Goal: Navigation & Orientation: Find specific page/section

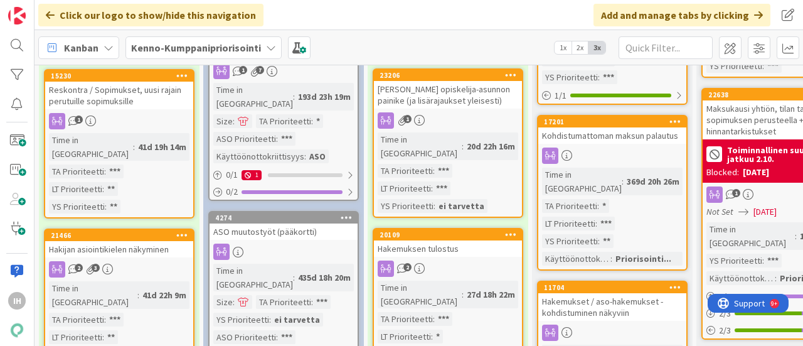
scroll to position [281, 0]
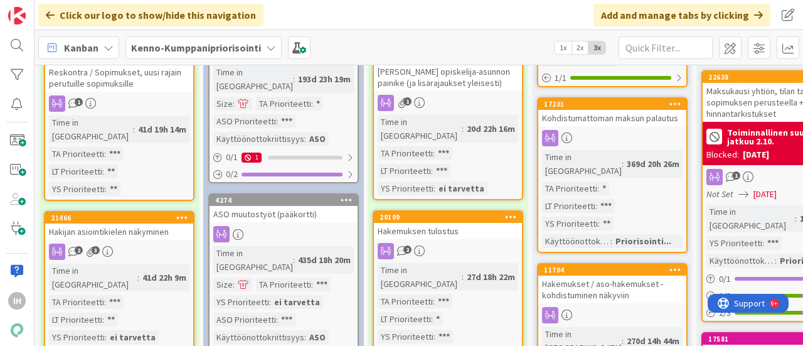
click at [142, 223] on div "Hakijan asiointikielen näkyminen" at bounding box center [119, 231] width 148 height 16
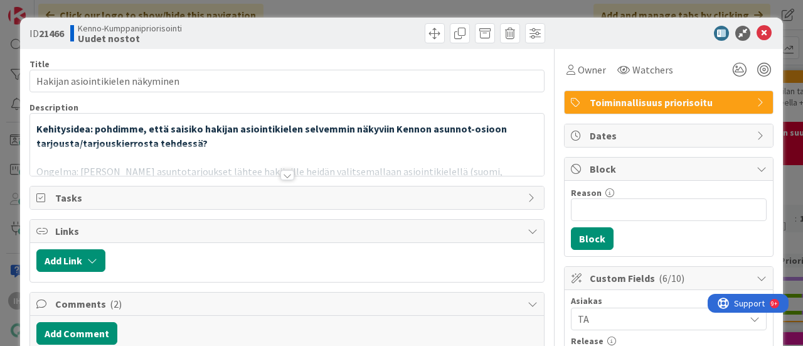
click at [283, 178] on div at bounding box center [287, 175] width 14 height 10
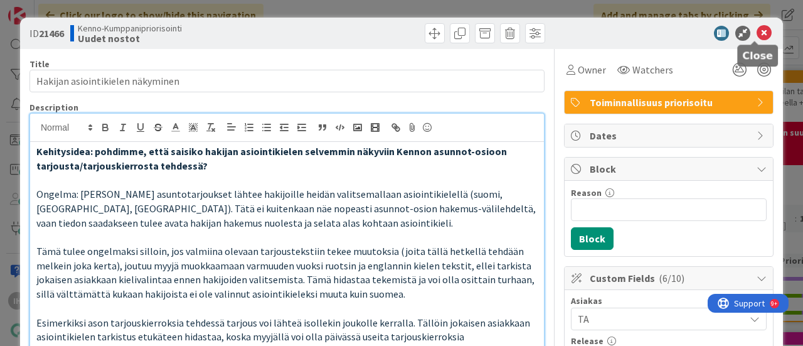
click at [757, 31] on icon at bounding box center [764, 33] width 15 height 15
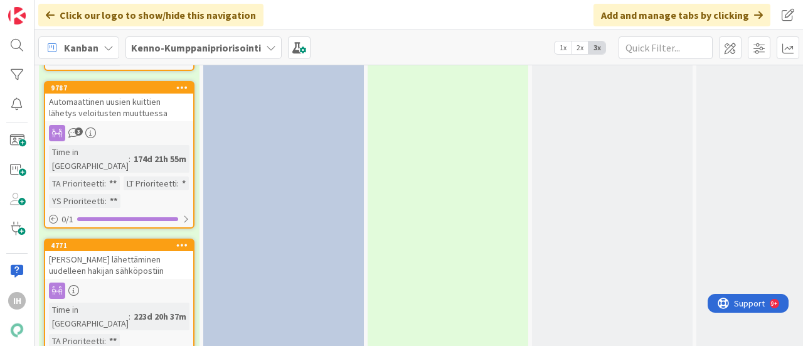
scroll to position [1990, 0]
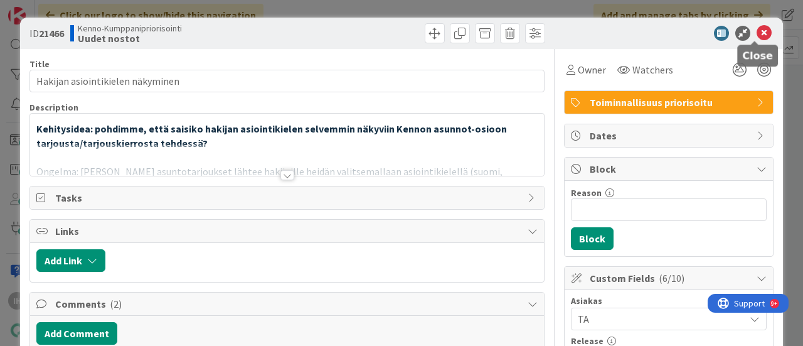
click at [757, 31] on icon at bounding box center [764, 33] width 15 height 15
